Goal: Transaction & Acquisition: Purchase product/service

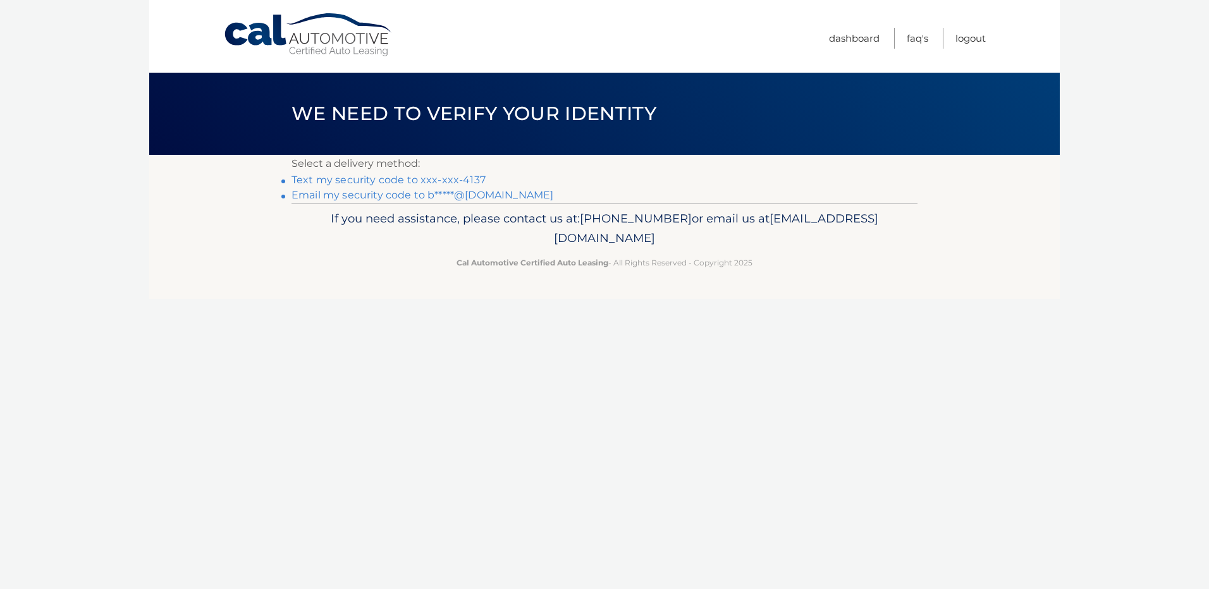
click at [453, 177] on link "Text my security code to xxx-xxx-4137" at bounding box center [388, 180] width 194 height 12
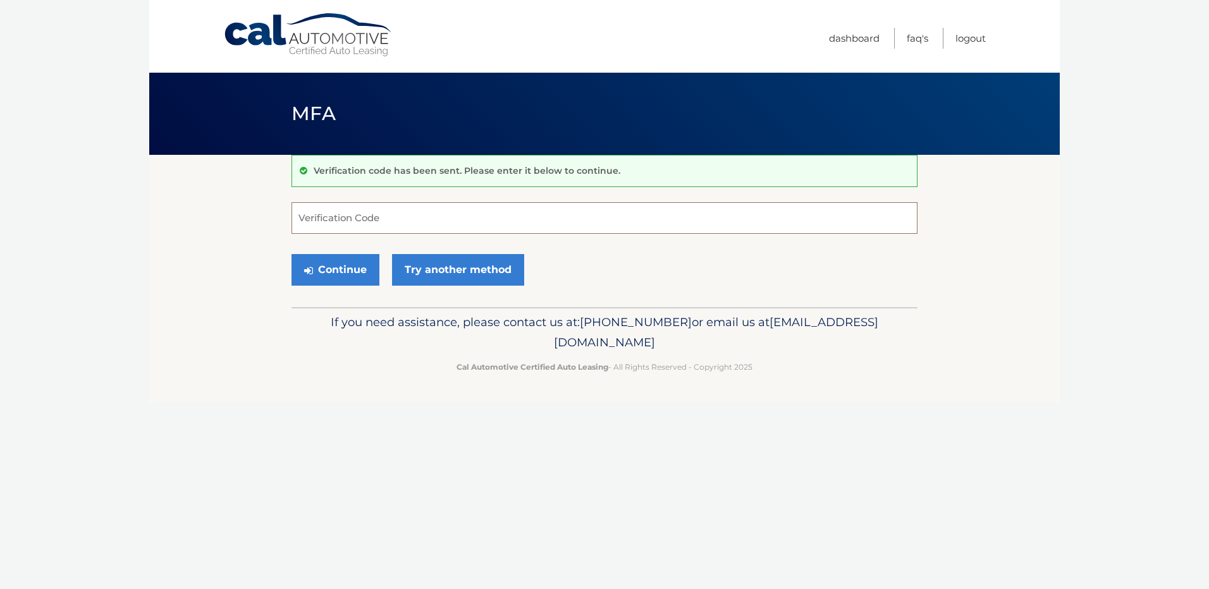
click at [506, 222] on input "Verification Code" at bounding box center [604, 218] width 626 height 32
click at [408, 216] on input "Verification Code" at bounding box center [604, 218] width 626 height 32
type input "492510"
click at [334, 269] on button "Continue" at bounding box center [335, 270] width 88 height 32
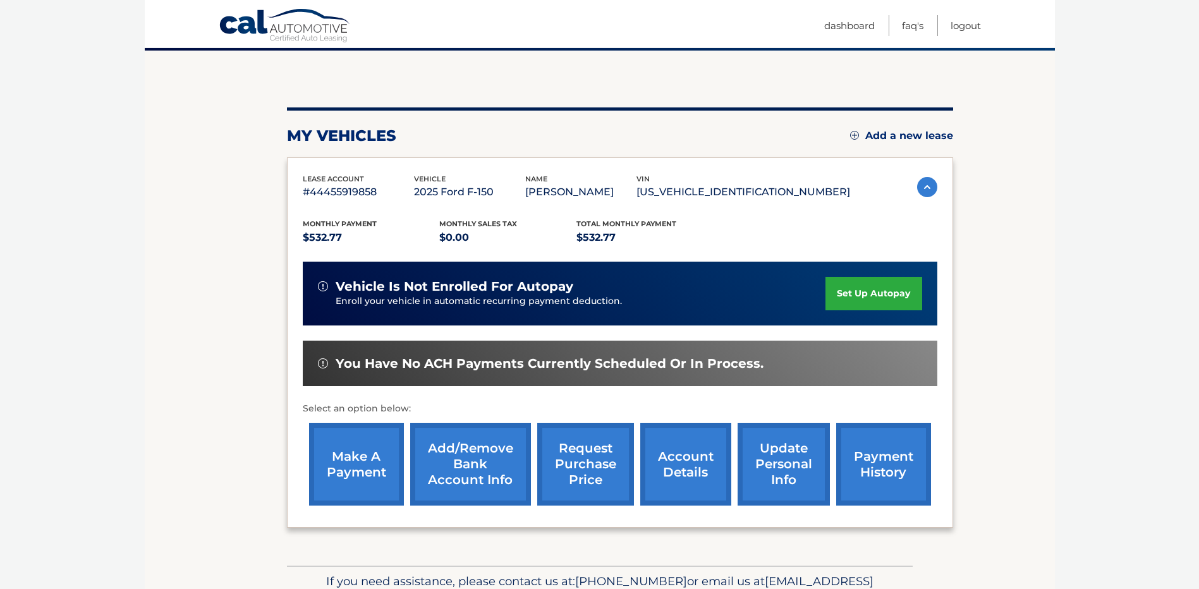
scroll to position [126, 0]
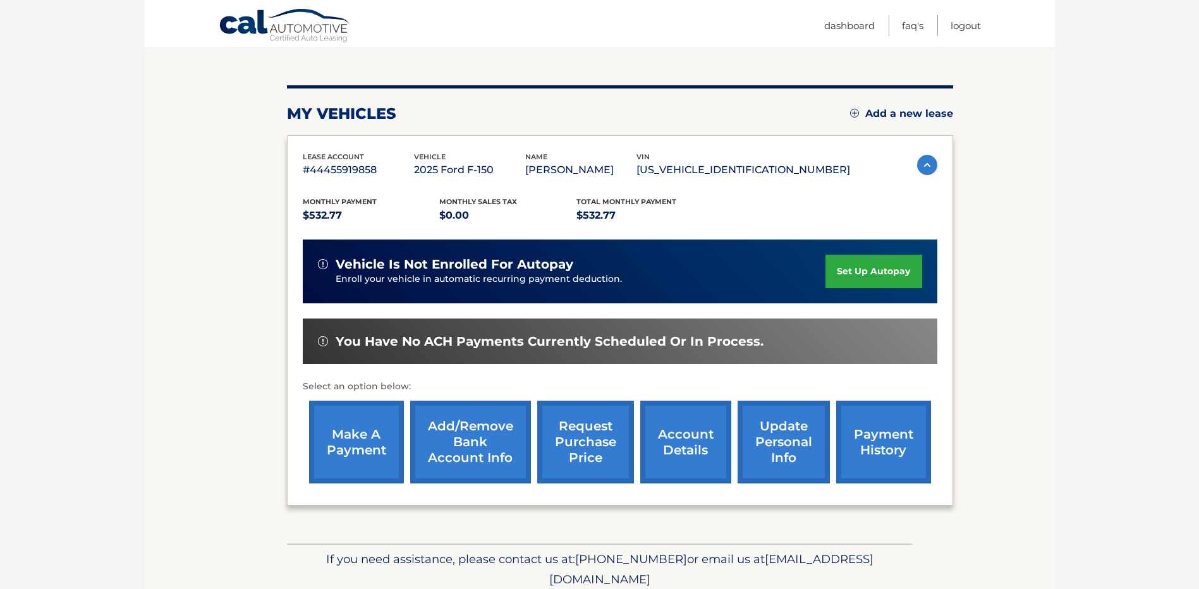
click at [364, 439] on link "make a payment" at bounding box center [356, 442] width 95 height 83
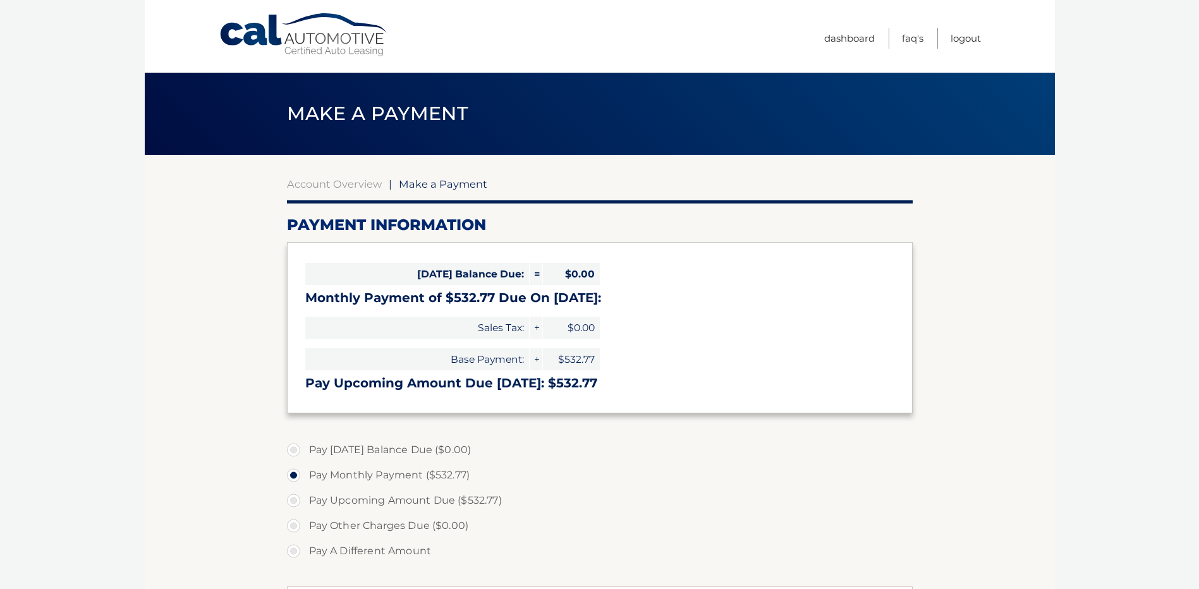
select select "ZTBkZjM4MTEtOTM0ZC00NzlmLTg2N2ItOGNmZmE2YjBmNzM4"
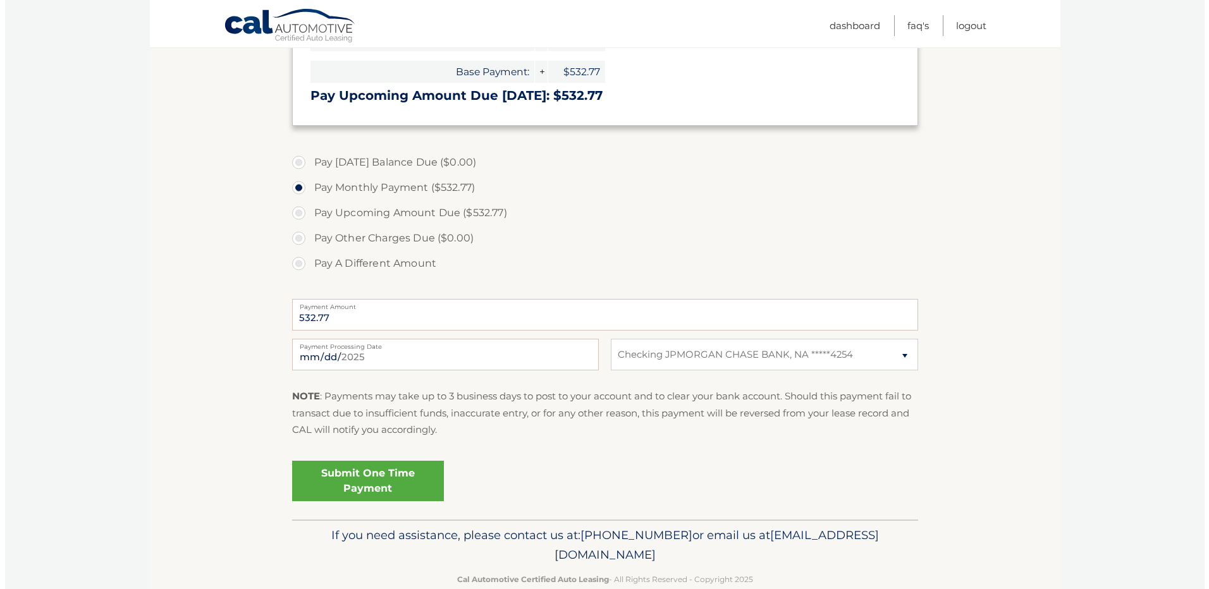
scroll to position [314, 0]
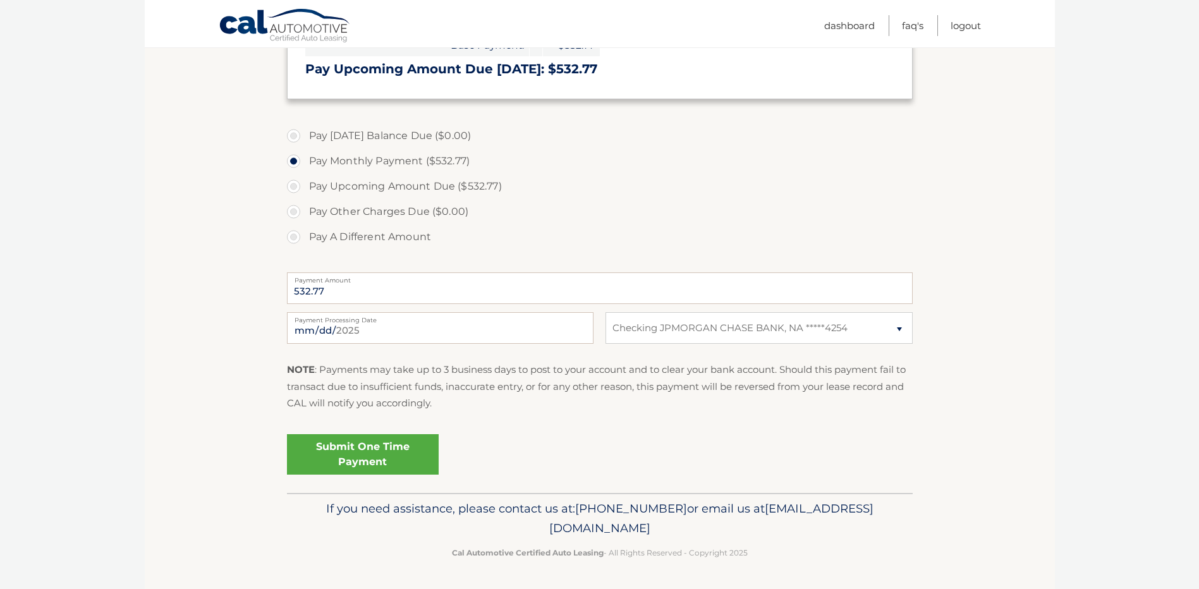
click at [342, 448] on link "Submit One Time Payment" at bounding box center [363, 454] width 152 height 40
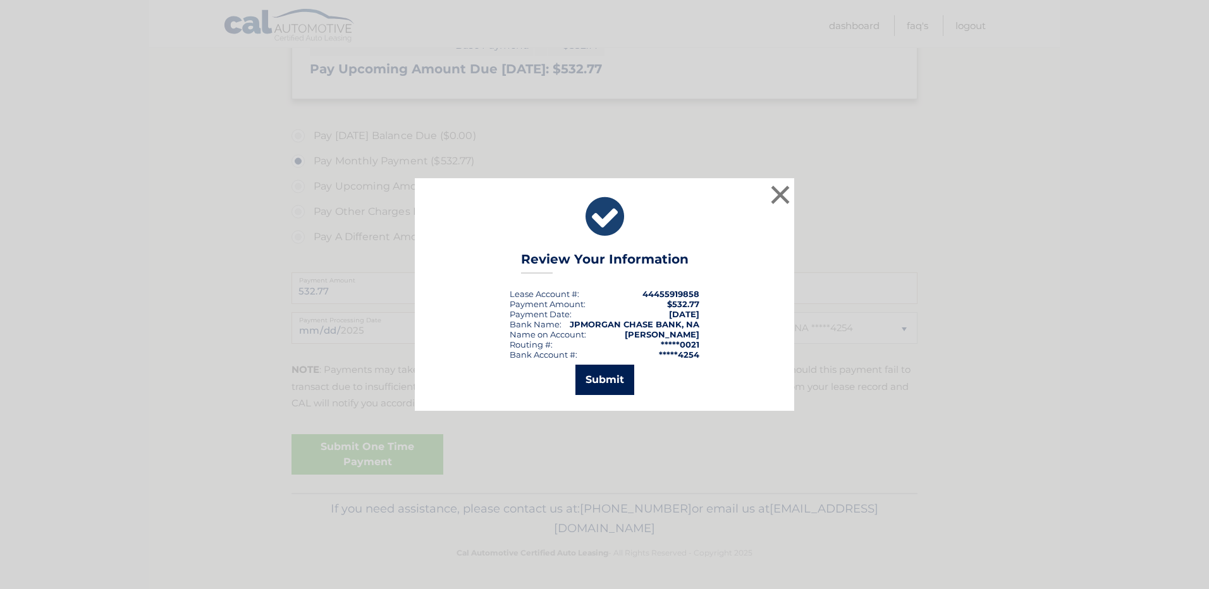
click at [603, 384] on button "Submit" at bounding box center [604, 380] width 59 height 30
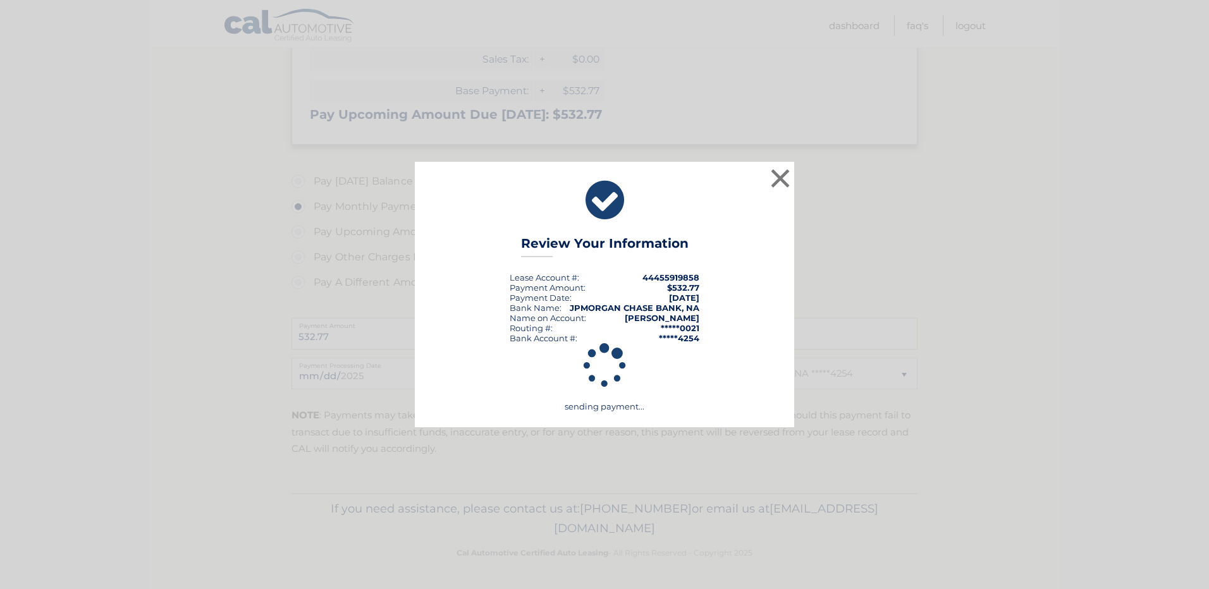
scroll to position [269, 0]
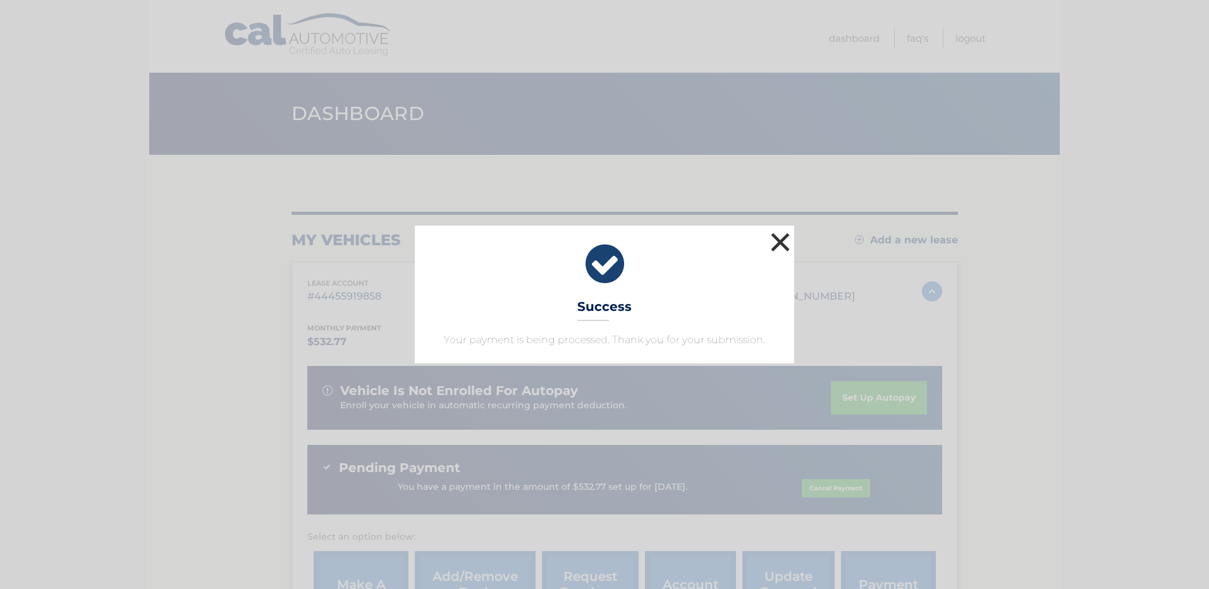
click at [783, 240] on button "×" at bounding box center [779, 241] width 25 height 25
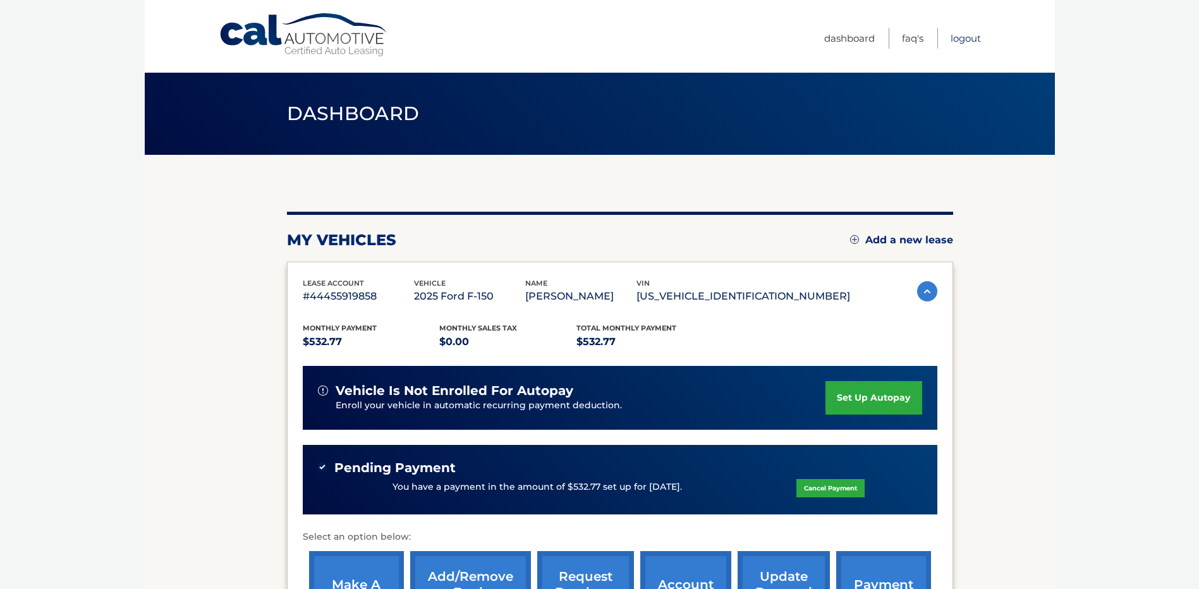
click at [964, 38] on link "Logout" at bounding box center [966, 38] width 30 height 21
